Goal: Task Accomplishment & Management: Complete application form

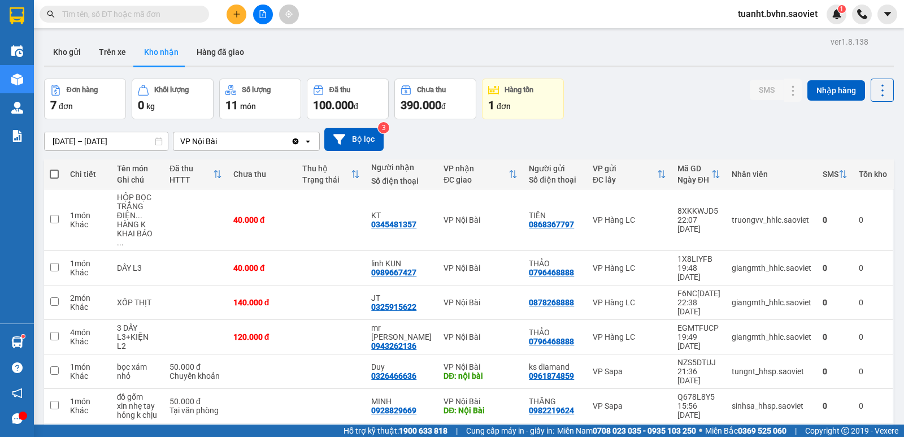
click at [235, 21] on button at bounding box center [237, 15] width 20 height 20
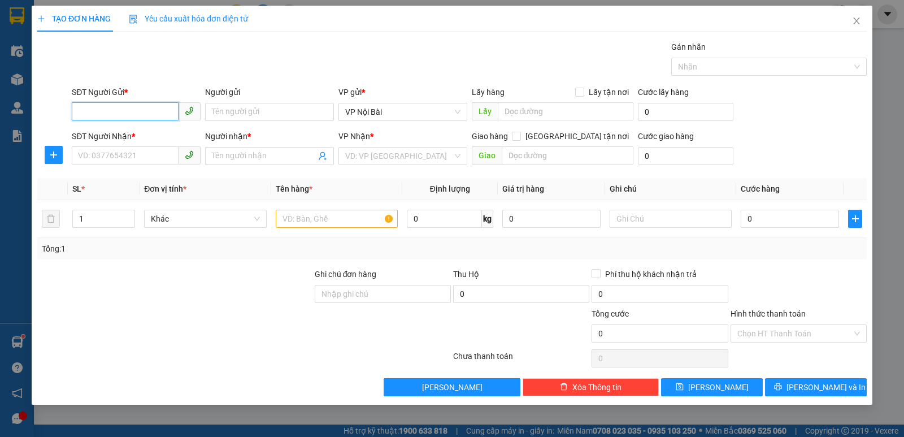
click at [148, 109] on input "SĐT Người Gửi *" at bounding box center [125, 111] width 107 height 18
type input "0976333981"
click at [146, 134] on div "0976333981 - hải" at bounding box center [136, 134] width 115 height 12
type input "hải"
type input "0358959788"
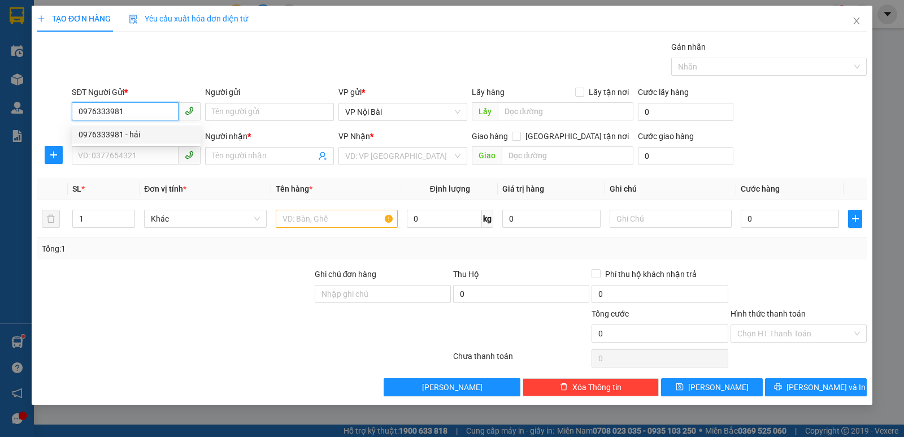
type input "Tuấn"
type input "0976333981"
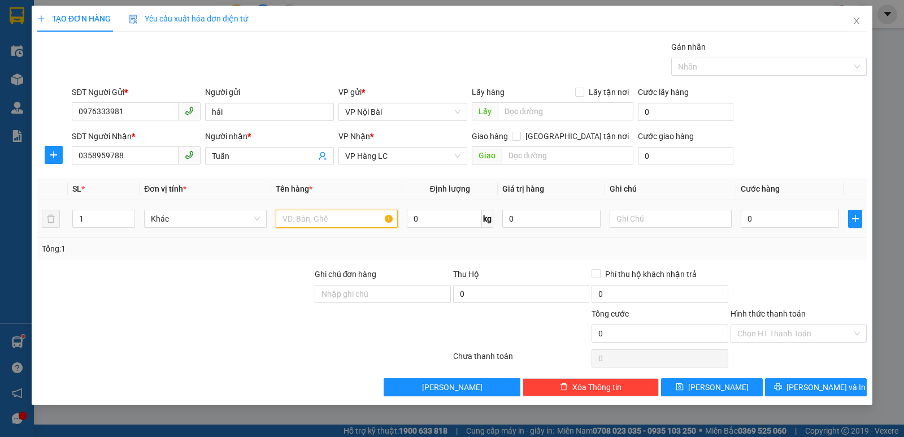
click at [327, 215] on input "text" at bounding box center [337, 219] width 122 height 18
type input "BỌC ĐEN BDV"
click at [780, 219] on input "0" at bounding box center [790, 219] width 98 height 18
type input "5"
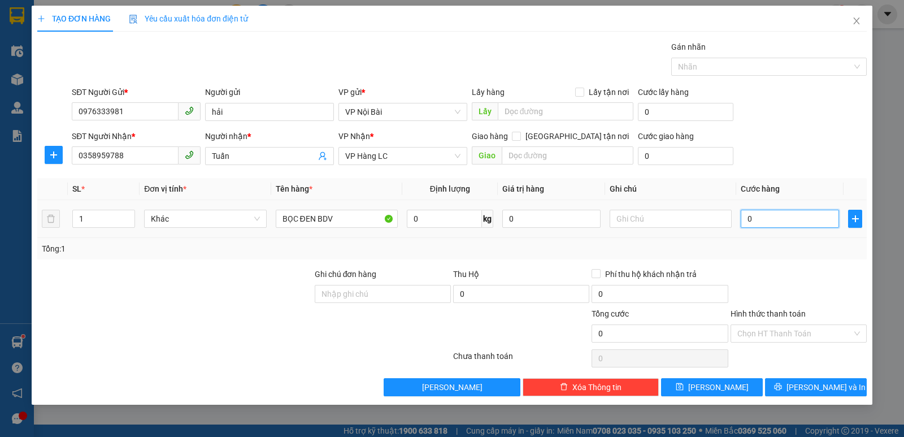
type input "5"
type input "50"
type input "500"
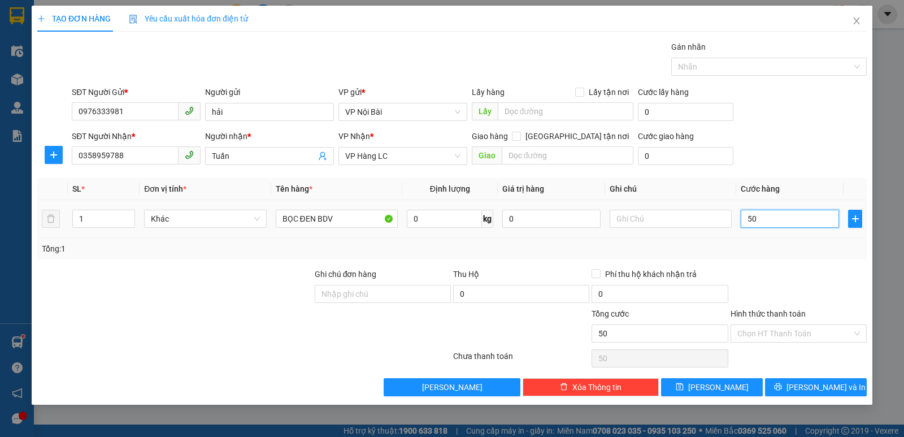
type input "500"
type input "5.000"
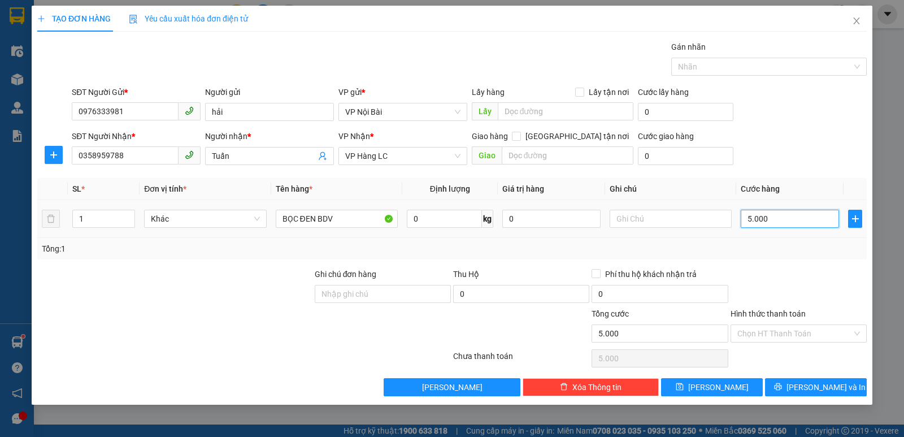
type input "50.000"
click at [765, 260] on div "Transit Pickup Surcharge Ids Transit Deliver Surcharge Ids Transit Deliver Surc…" at bounding box center [452, 219] width 830 height 356
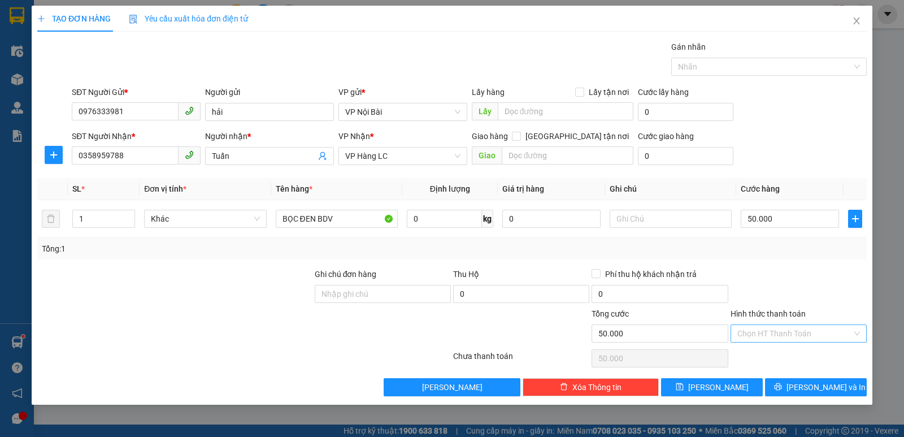
click at [795, 331] on input "Hình thức thanh toán" at bounding box center [795, 333] width 115 height 17
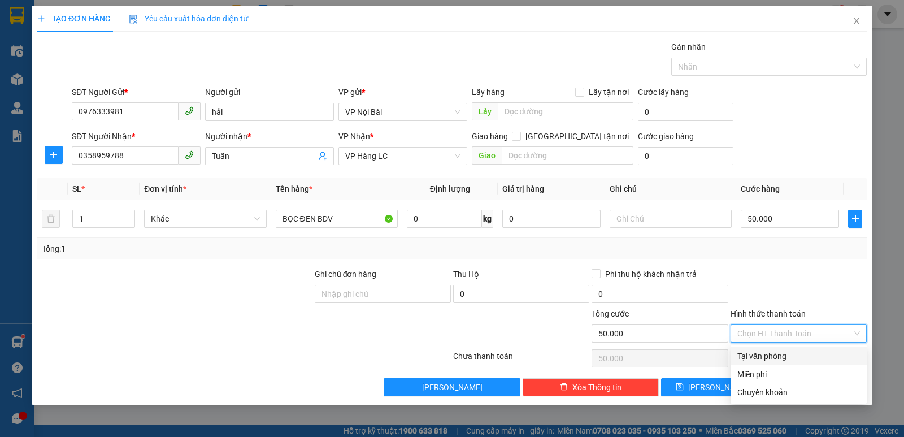
click at [780, 354] on div "Tại văn phòng" at bounding box center [799, 356] width 123 height 12
type input "0"
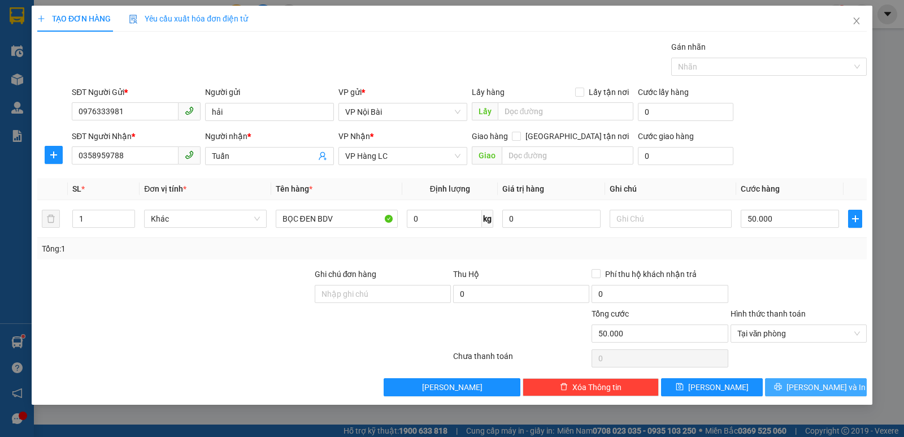
click at [815, 386] on span "[PERSON_NAME] và In" at bounding box center [826, 387] width 79 height 12
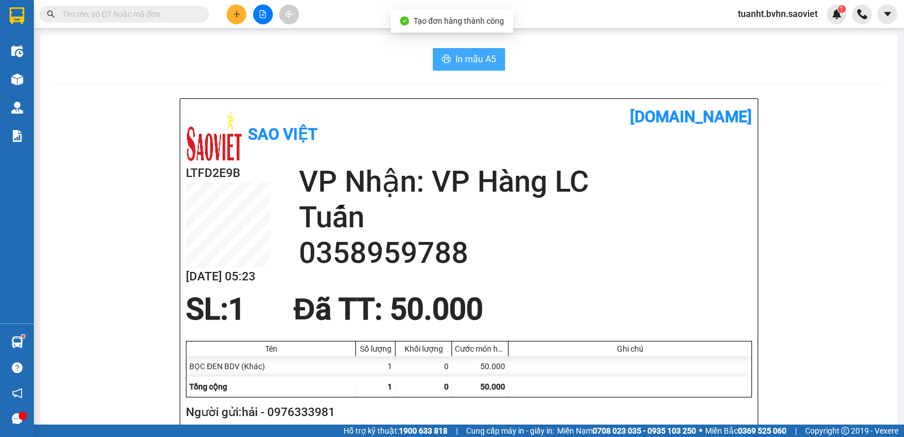
click at [436, 54] on button "In mẫu A5" at bounding box center [469, 59] width 72 height 23
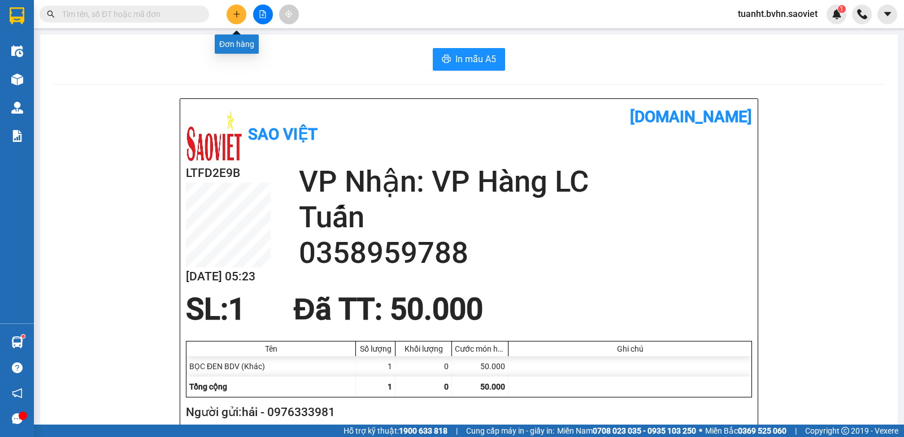
click at [240, 14] on icon "plus" at bounding box center [237, 14] width 8 height 8
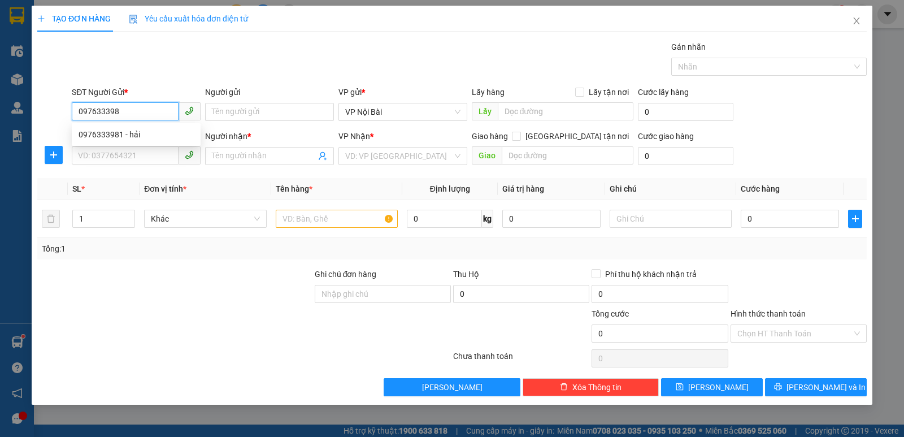
type input "0976333981"
click at [165, 131] on div "0976333981 - hải" at bounding box center [136, 134] width 115 height 12
type input "hải"
type input "0358959788"
type input "Tuấn"
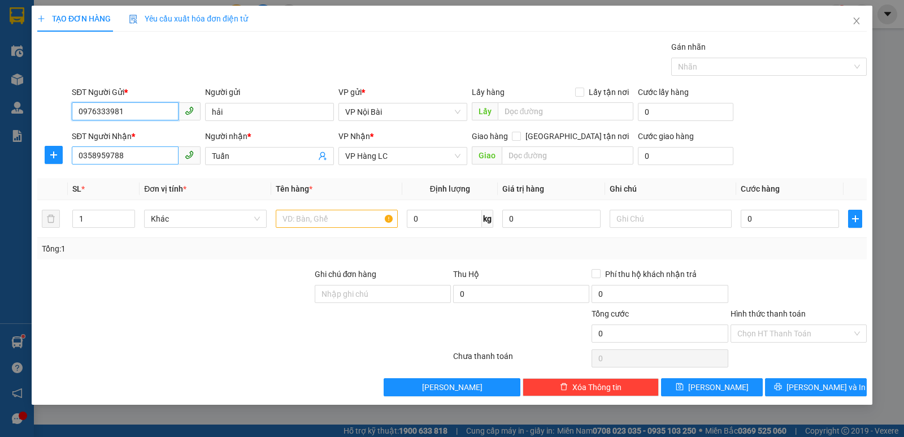
type input "0976333981"
drag, startPoint x: 146, startPoint y: 155, endPoint x: 28, endPoint y: 157, distance: 118.2
click at [28, 157] on div "TẠO ĐƠN HÀNG Yêu cầu xuất hóa đơn điện tử Transit Pickup Surcharge Ids Transit …" at bounding box center [452, 218] width 904 height 437
type input "0333788842"
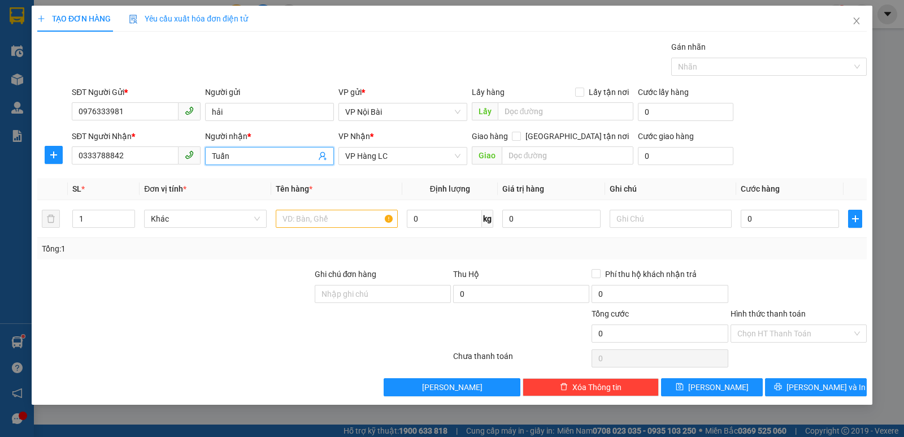
drag, startPoint x: 241, startPoint y: 158, endPoint x: 200, endPoint y: 175, distance: 44.3
click at [207, 159] on span "Tuấn" at bounding box center [269, 156] width 129 height 18
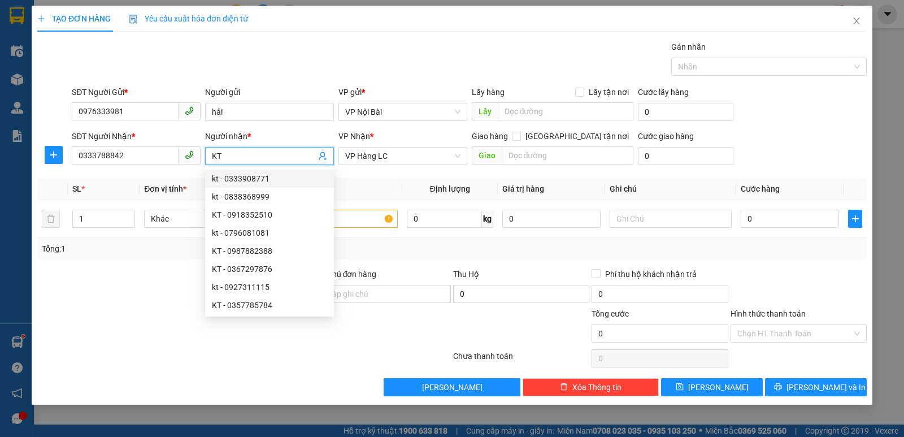
type input "K"
type input "TRANG"
click at [366, 192] on th "Tên hàng *" at bounding box center [336, 189] width 131 height 22
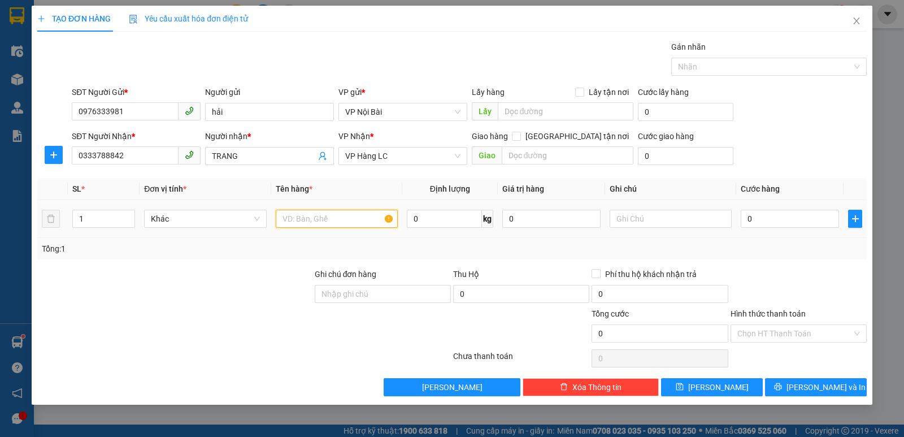
click at [355, 218] on input "text" at bounding box center [337, 219] width 122 height 18
type input "BỌC ĐEN NHỎ"
click at [777, 218] on input "0" at bounding box center [790, 219] width 98 height 18
type input "4"
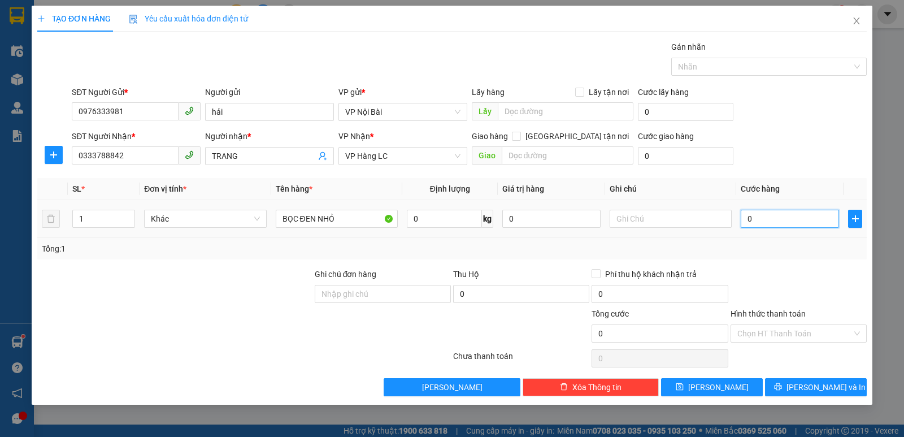
type input "4"
type input "40"
type input "400"
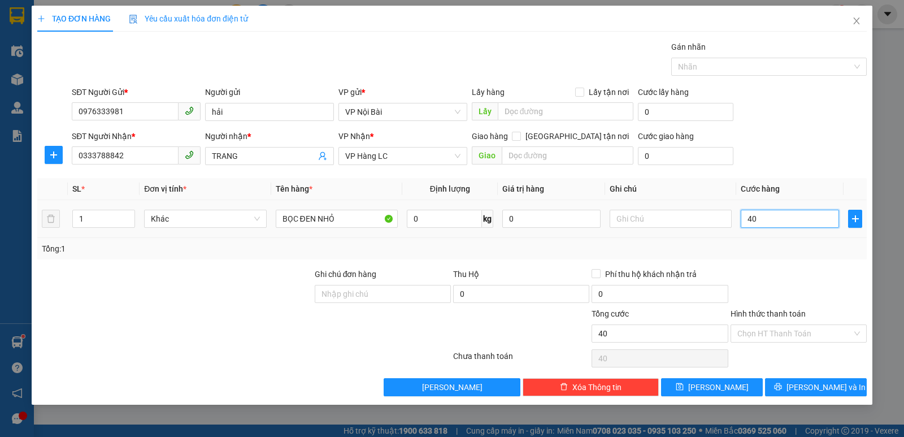
type input "400"
type input "4.000"
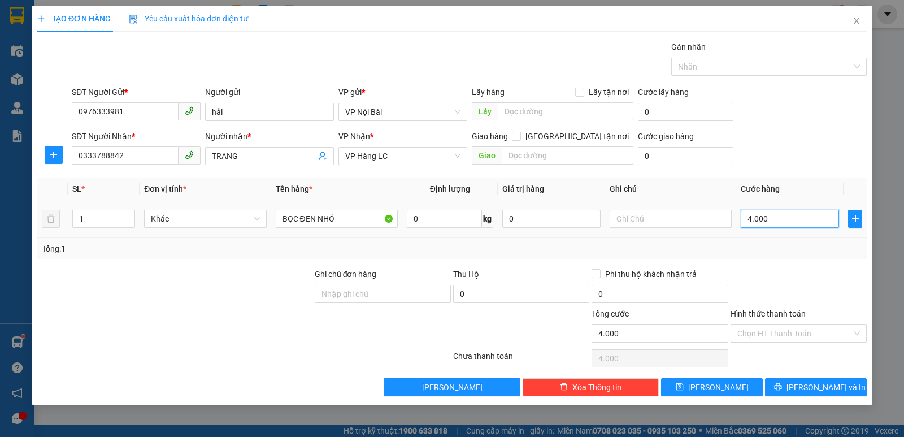
type input "40.000"
click at [786, 282] on div at bounding box center [799, 288] width 139 height 40
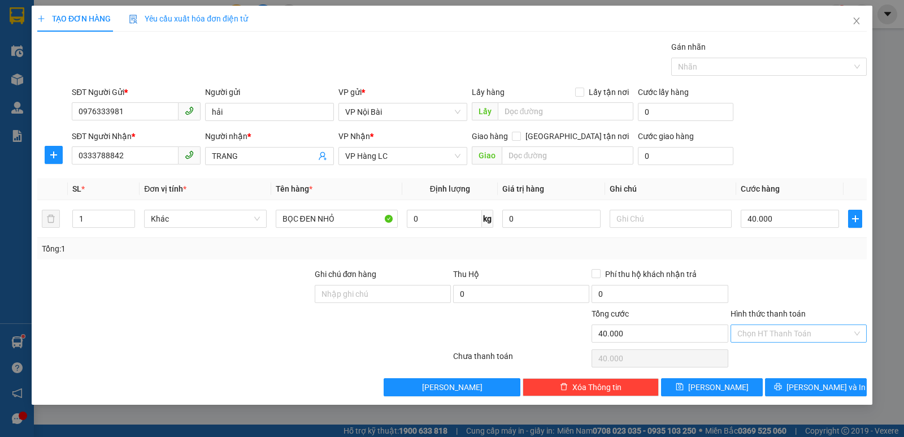
click at [789, 334] on input "Hình thức thanh toán" at bounding box center [795, 333] width 115 height 17
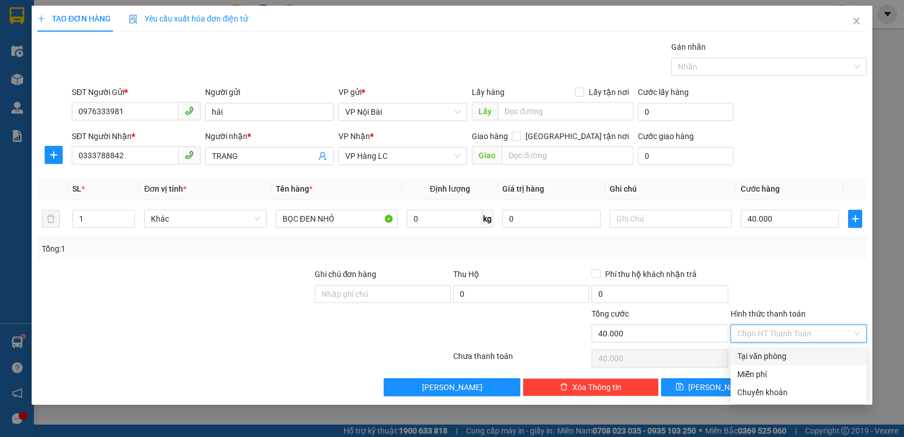
click at [787, 356] on div "Tại văn phòng" at bounding box center [799, 356] width 123 height 12
type input "0"
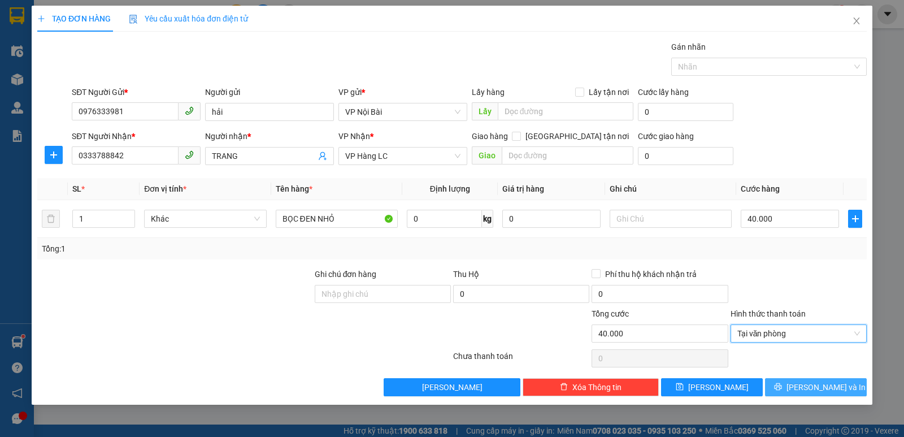
click at [805, 391] on button "[PERSON_NAME] và In" at bounding box center [816, 387] width 102 height 18
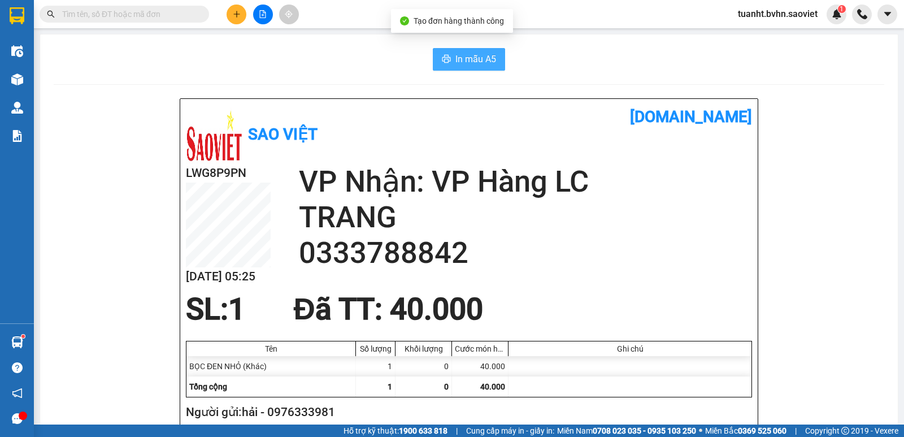
click at [449, 63] on button "In mẫu A5" at bounding box center [469, 59] width 72 height 23
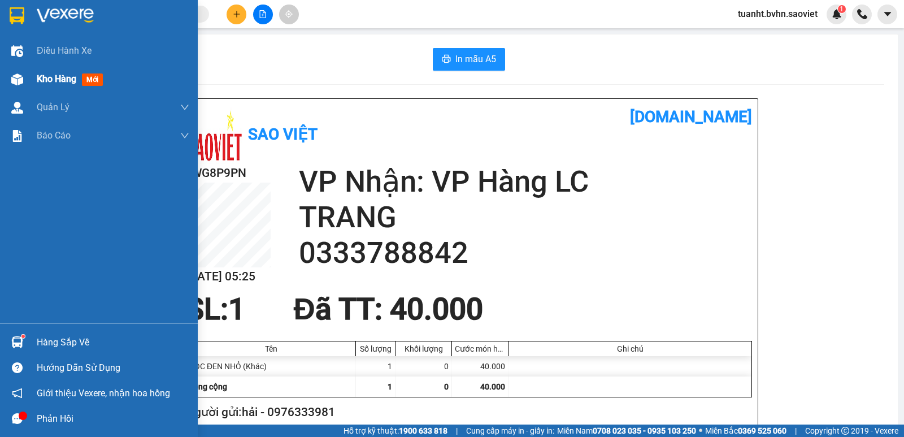
click at [20, 77] on img at bounding box center [17, 79] width 12 height 12
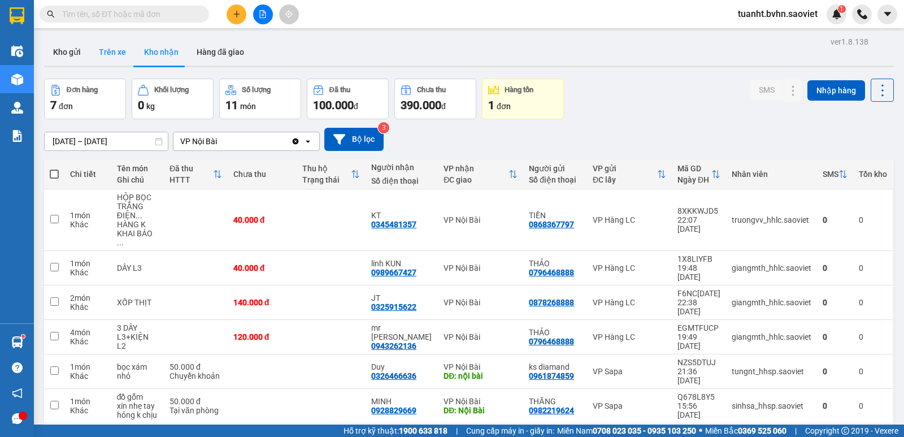
click at [123, 49] on button "Trên xe" at bounding box center [112, 51] width 45 height 27
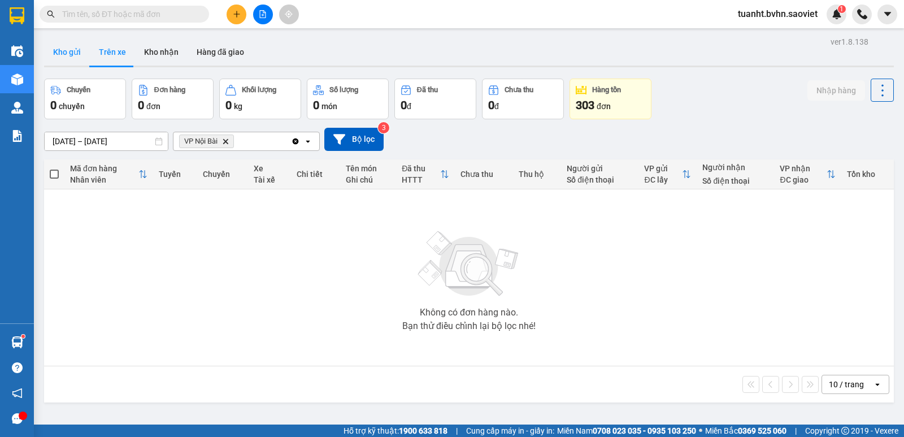
click at [79, 54] on button "Kho gửi" at bounding box center [67, 51] width 46 height 27
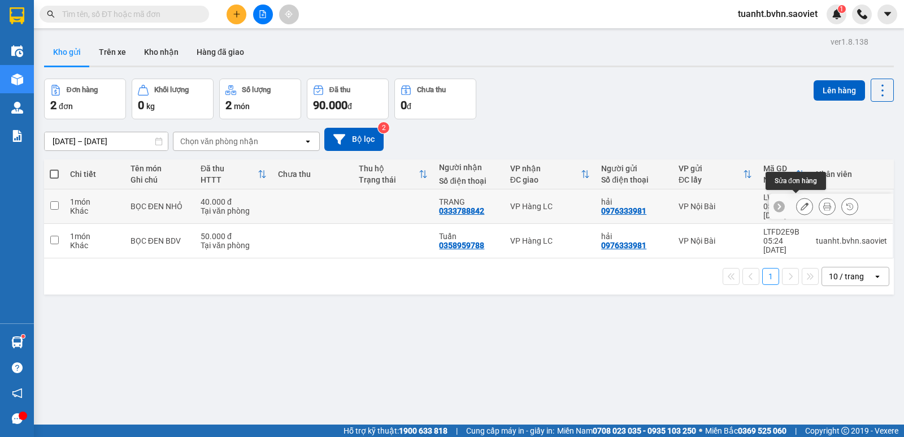
click at [797, 203] on button at bounding box center [805, 207] width 16 height 20
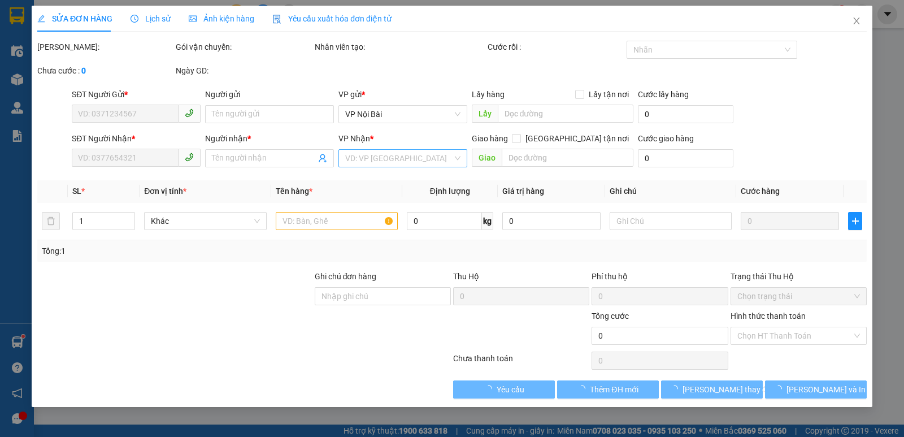
type input "0976333981"
type input "hải"
type input "0333788842"
type input "TRANG"
type input "40.000"
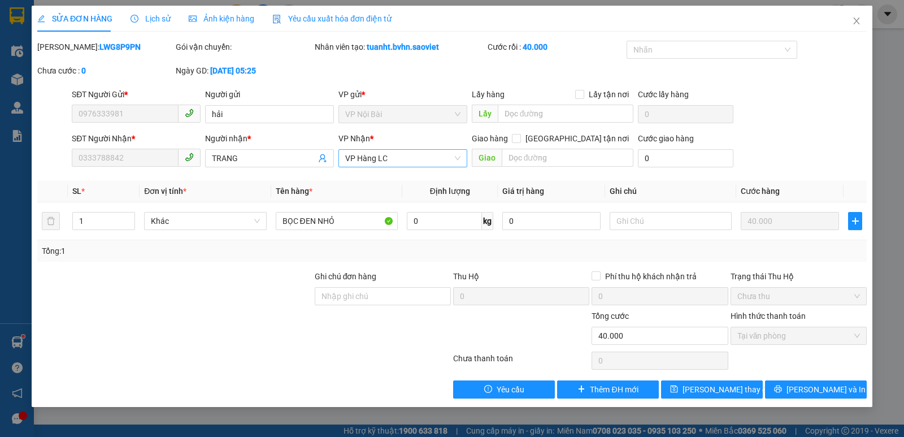
click at [415, 155] on span "VP Hàng LC" at bounding box center [402, 158] width 115 height 17
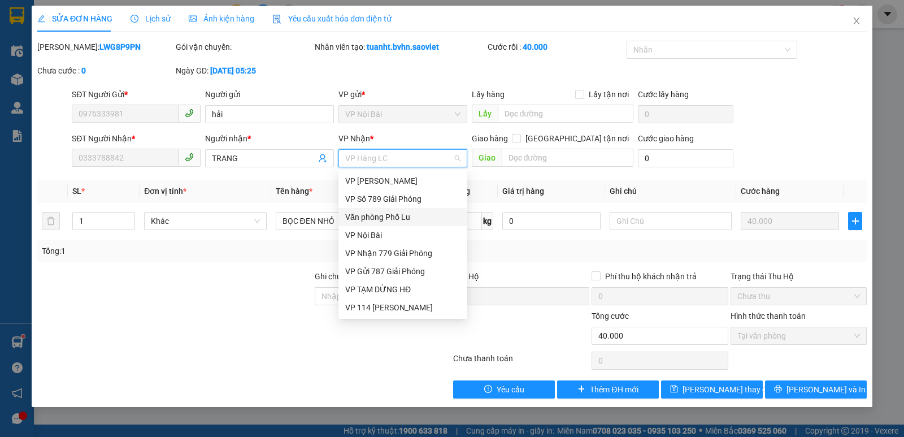
click at [389, 219] on div "Văn phòng Phố Lu" at bounding box center [402, 217] width 115 height 12
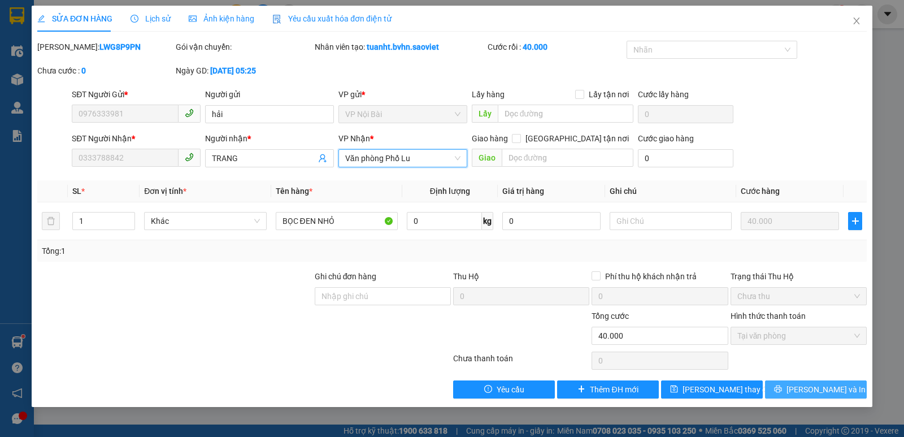
click at [782, 390] on icon "printer" at bounding box center [778, 389] width 8 height 8
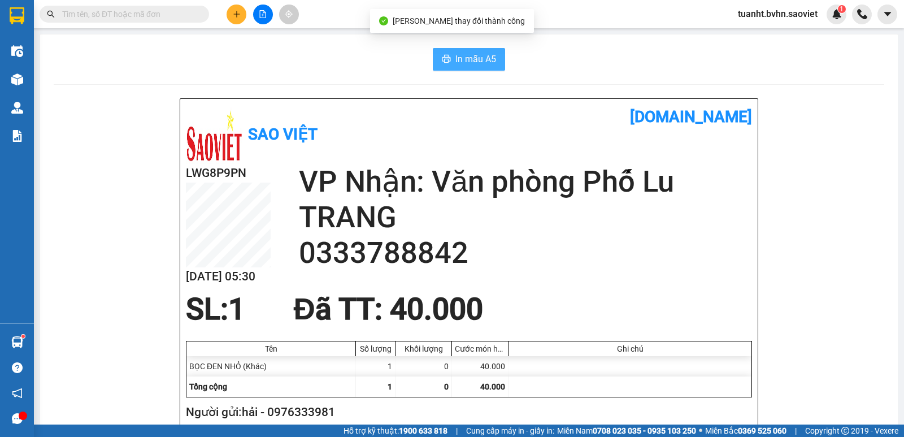
click at [456, 62] on span "In mẫu A5" at bounding box center [476, 59] width 41 height 14
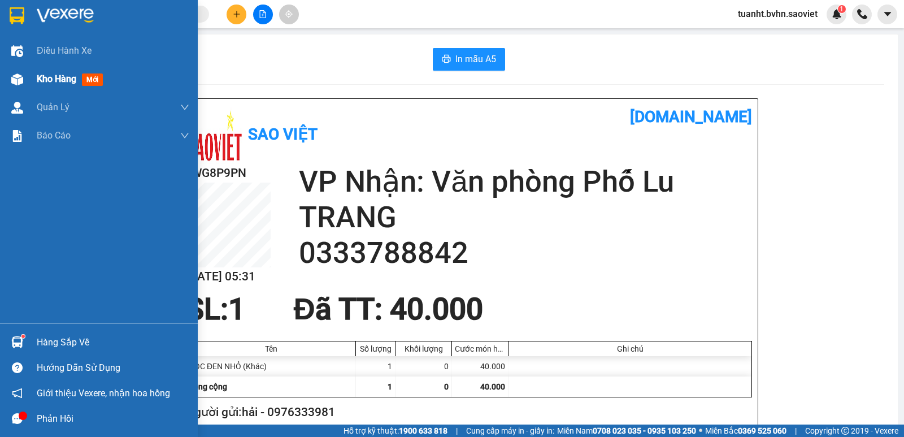
click at [30, 79] on div "Kho hàng mới" at bounding box center [99, 79] width 198 height 28
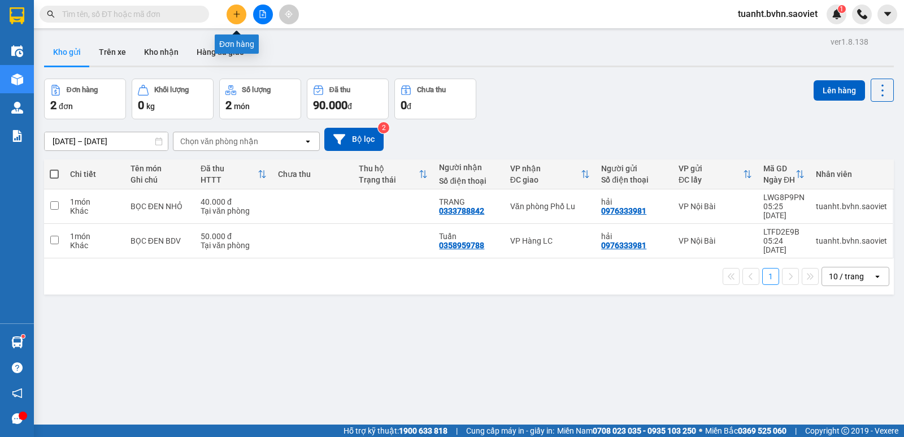
click at [232, 20] on button at bounding box center [237, 15] width 20 height 20
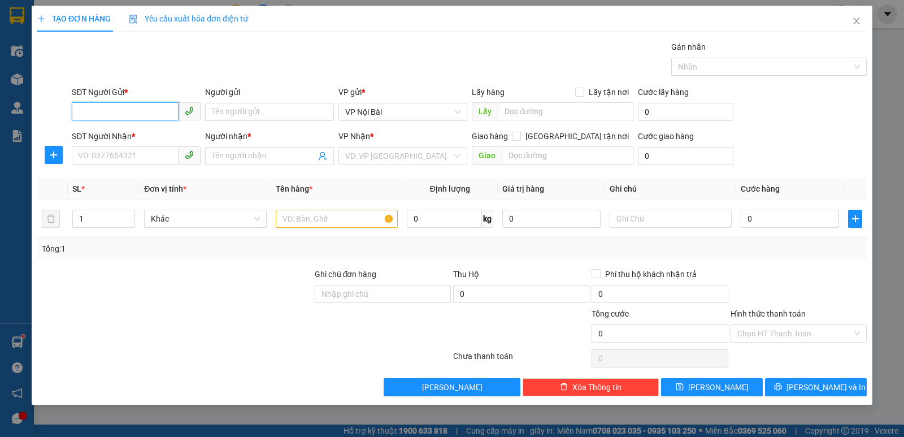
click at [131, 112] on input "SĐT Người Gửi *" at bounding box center [125, 111] width 107 height 18
type input "0818357995"
click at [148, 152] on input "SĐT Người Nhận *" at bounding box center [125, 155] width 107 height 18
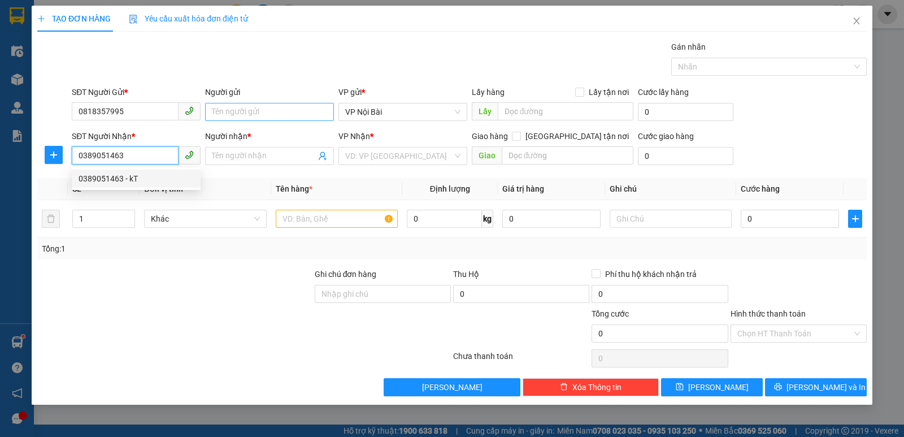
type input "0389051463"
click at [243, 112] on input "Người gửi" at bounding box center [269, 112] width 129 height 18
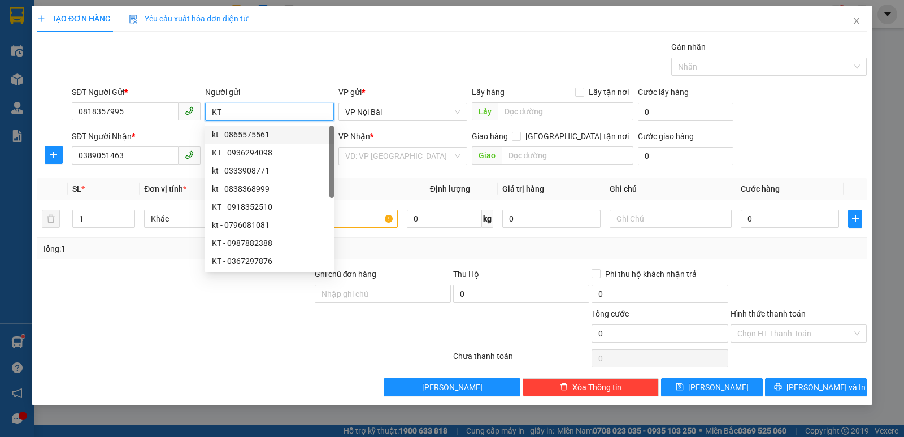
type input "KT"
click at [119, 277] on div at bounding box center [175, 288] width 278 height 40
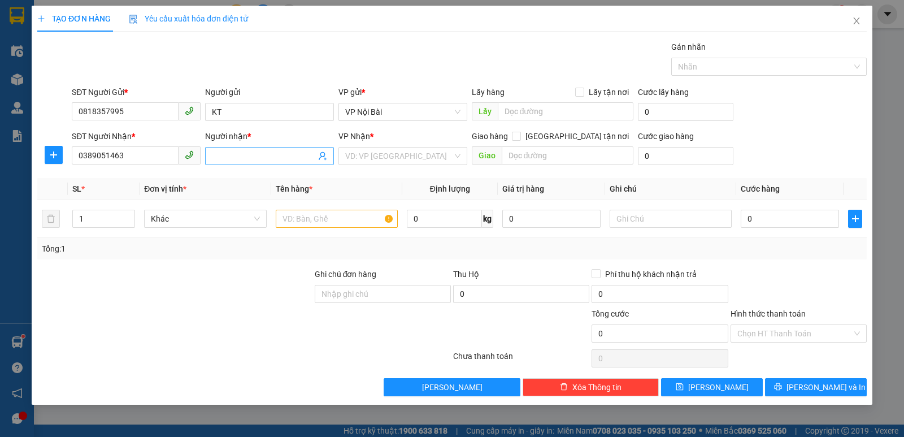
click at [234, 153] on input "Người nhận *" at bounding box center [264, 156] width 104 height 12
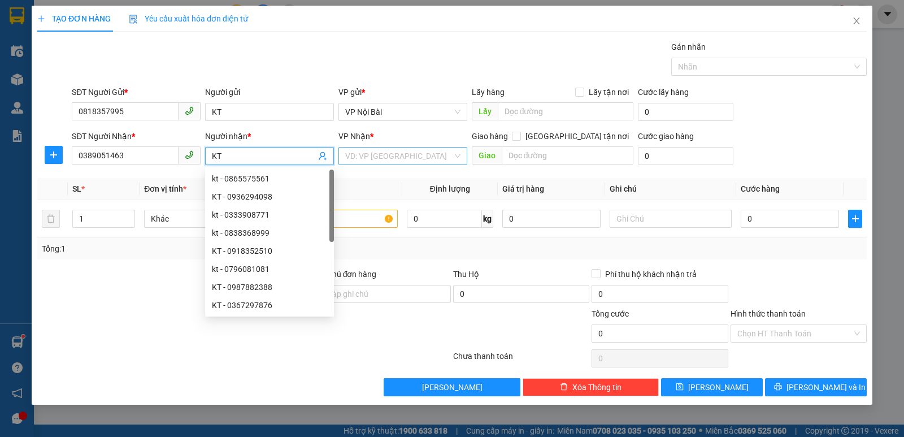
type input "KT"
click at [408, 154] on input "search" at bounding box center [398, 156] width 107 height 17
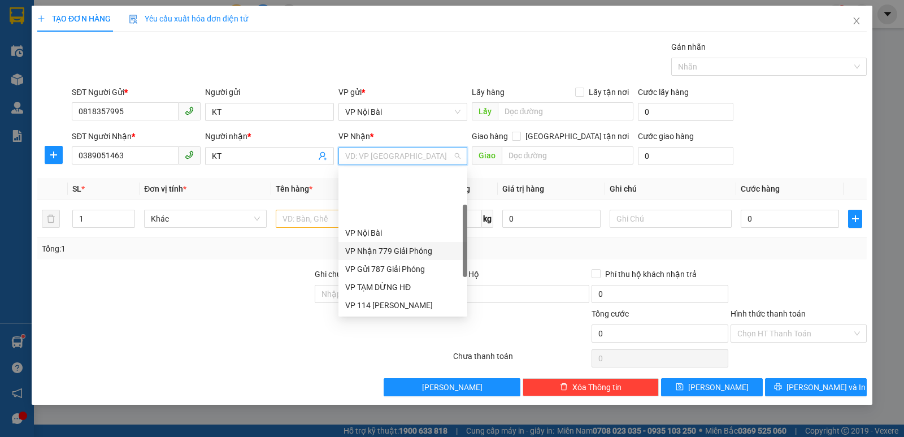
scroll to position [113, 0]
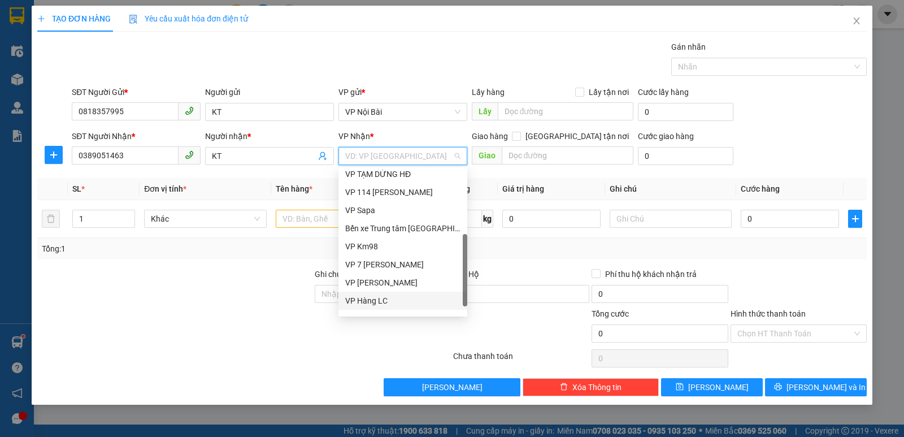
click at [378, 298] on div "VP Hàng LC" at bounding box center [402, 301] width 115 height 12
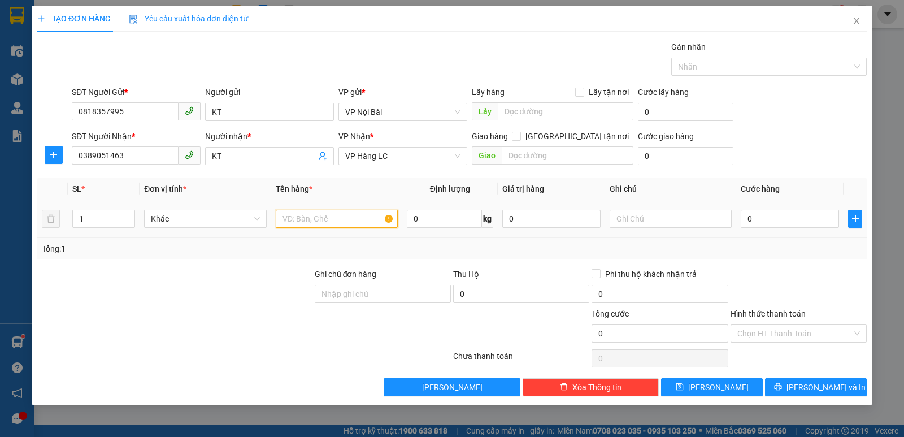
click at [349, 217] on input "text" at bounding box center [337, 219] width 122 height 18
type input "XỐP TÔM"
click at [618, 225] on input "text" at bounding box center [671, 219] width 122 height 18
type input "chết ko chịu"
click at [778, 219] on input "0" at bounding box center [790, 219] width 98 height 18
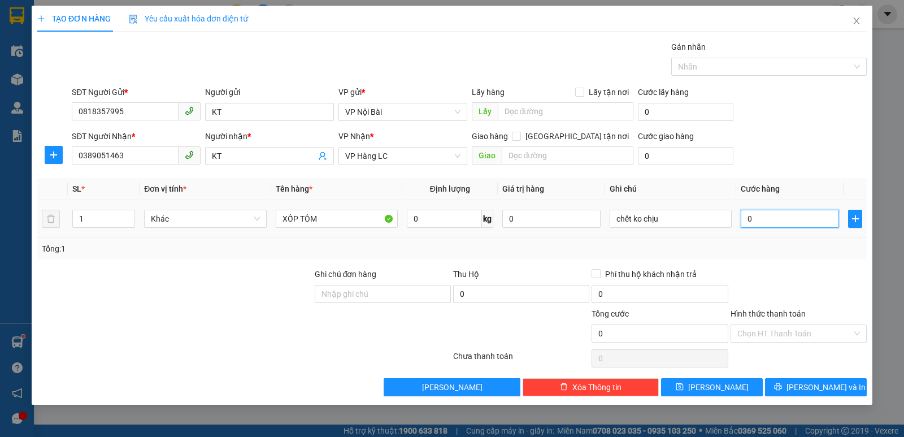
type input "8"
type input "80"
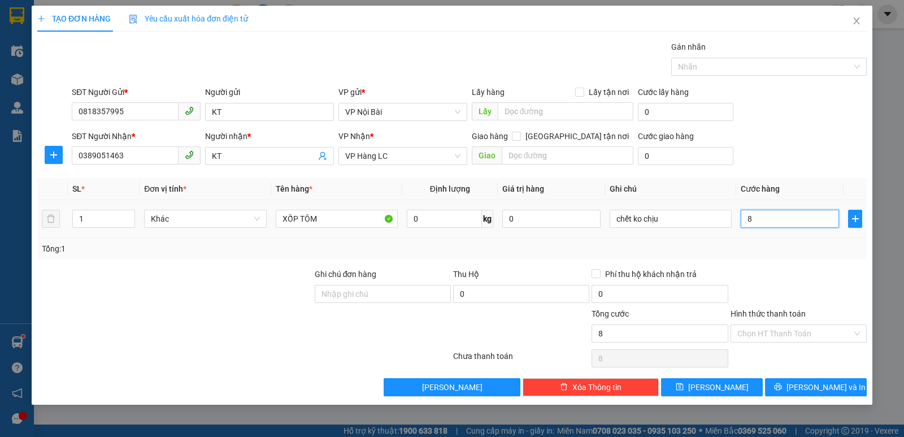
type input "80"
type input "800"
type input "8.000"
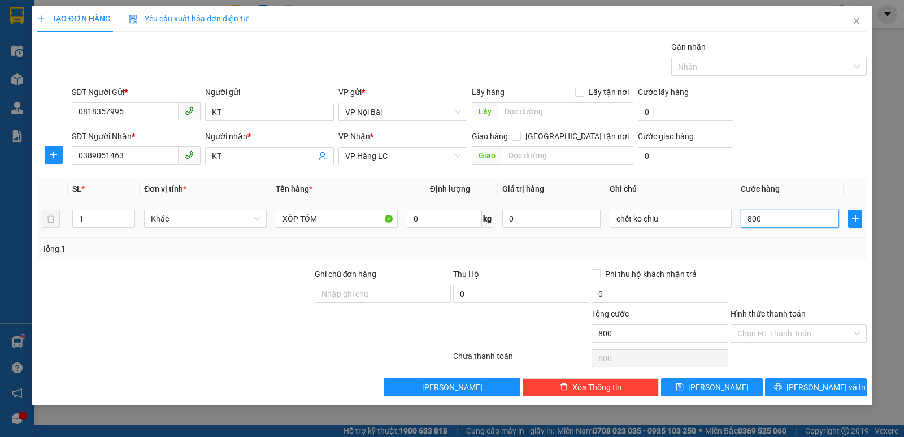
type input "8.000"
type input "80.000"
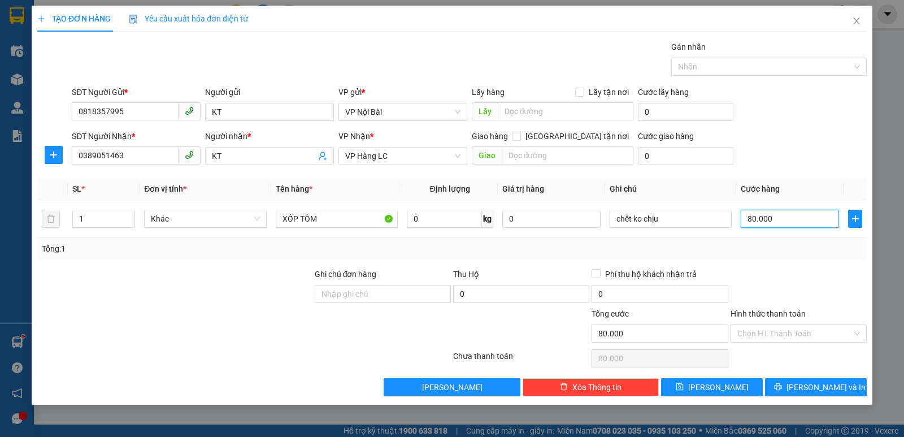
type input "80.000"
click at [764, 278] on div at bounding box center [799, 288] width 139 height 40
click at [787, 389] on button "[PERSON_NAME] và In" at bounding box center [816, 387] width 102 height 18
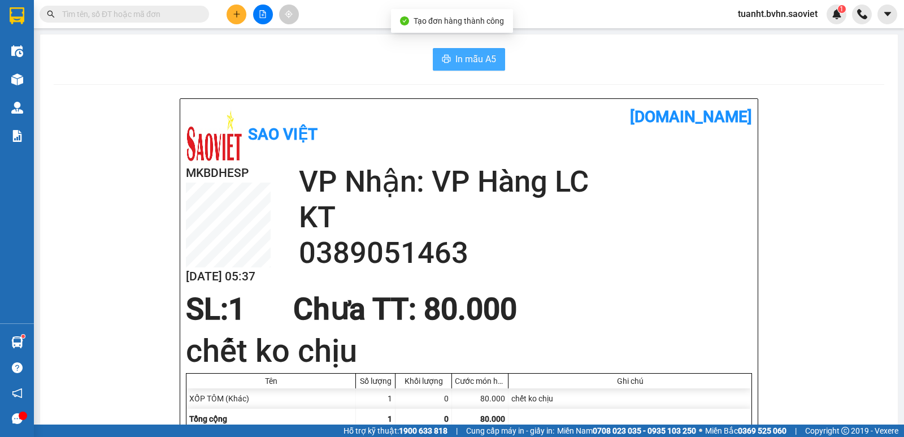
click at [442, 55] on icon "printer" at bounding box center [446, 58] width 9 height 9
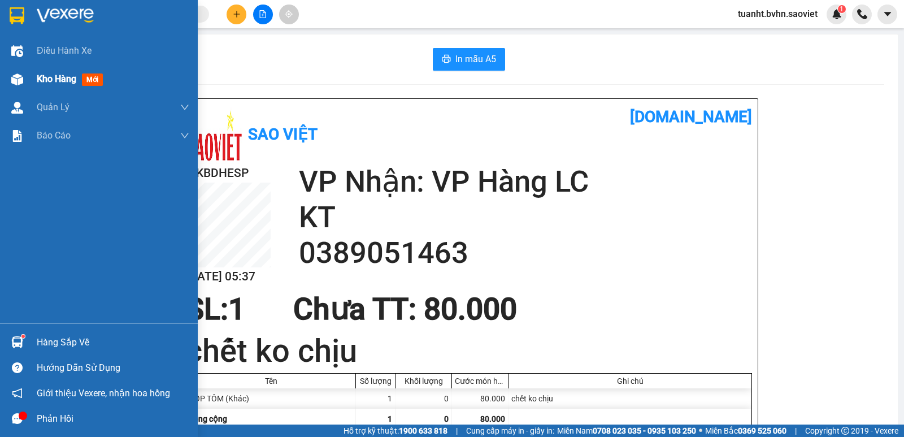
click at [11, 84] on img at bounding box center [17, 79] width 12 height 12
